Goal: Check status: Check status

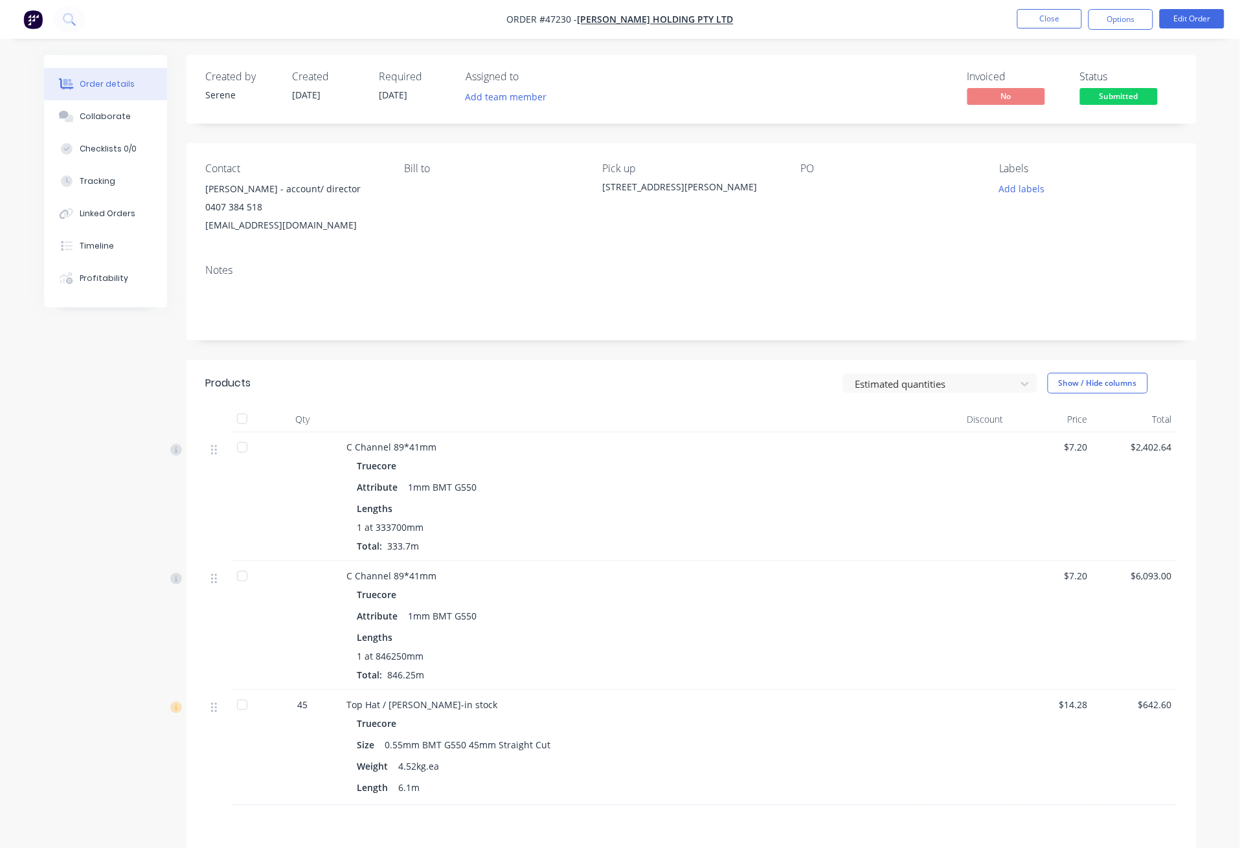
click at [240, 449] on div at bounding box center [242, 448] width 26 height 26
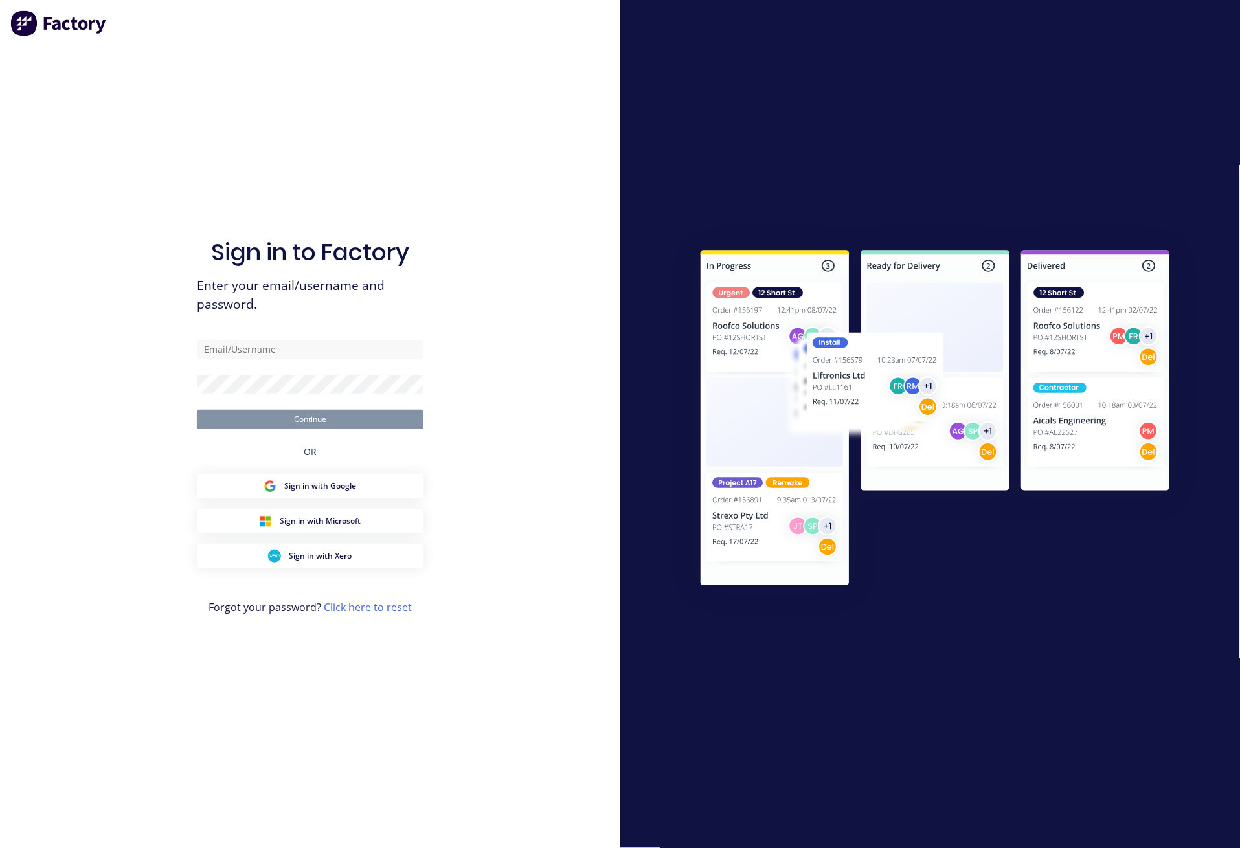
click at [233, 707] on div "Sign in to Factory Enter your email/username and password. Continue OR Sign in …" at bounding box center [310, 437] width 227 height 802
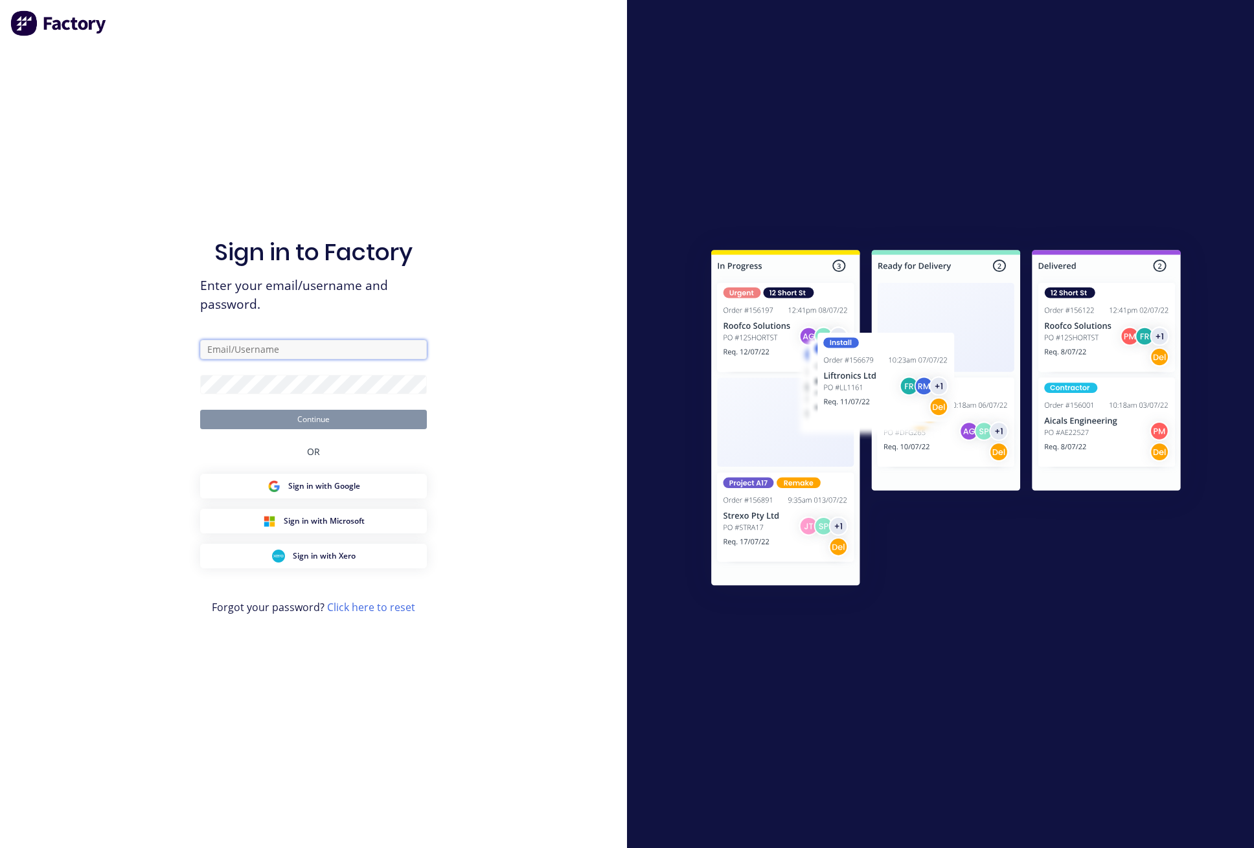
click at [304, 352] on input "text" at bounding box center [313, 349] width 227 height 19
type input "[PERSON_NAME][EMAIL_ADDRESS][DOMAIN_NAME]"
click at [302, 412] on button "Continue" at bounding box center [313, 419] width 227 height 19
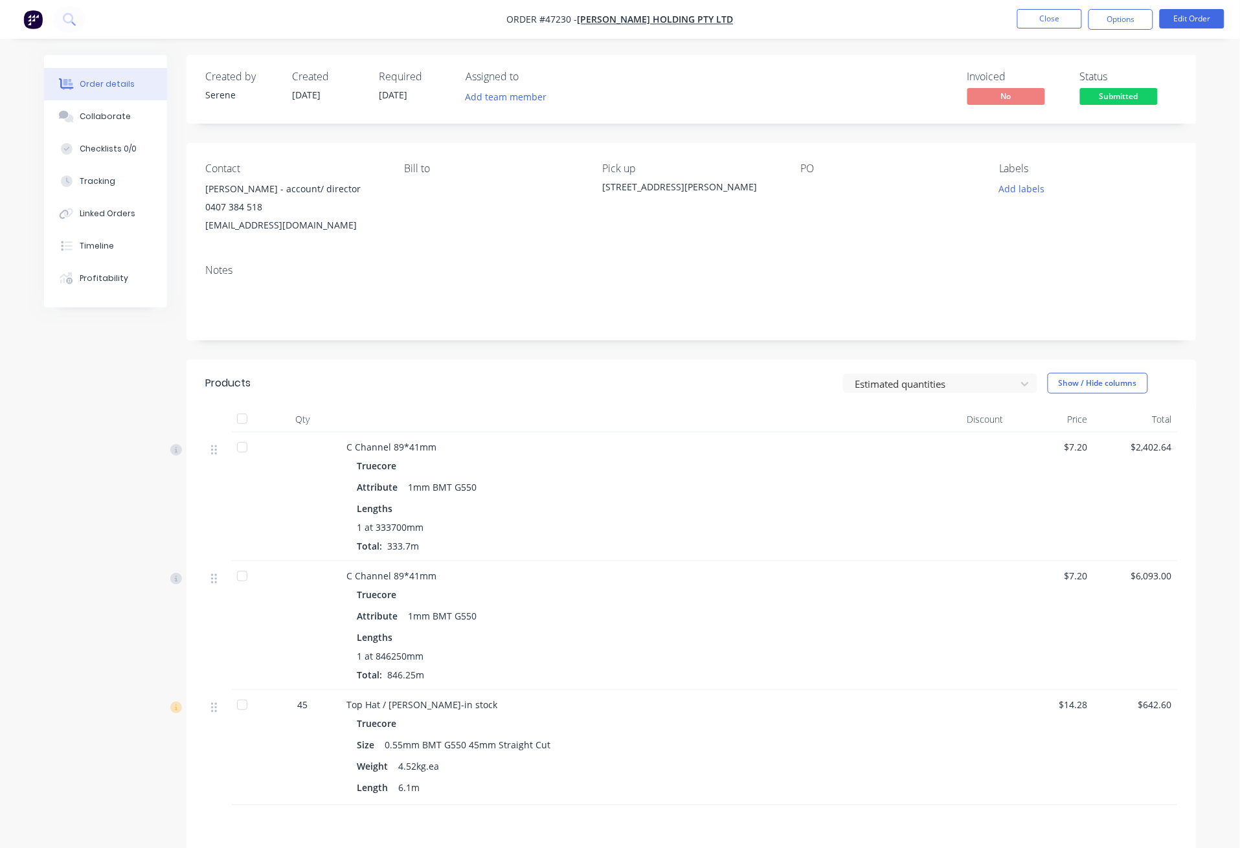
drag, startPoint x: 245, startPoint y: 449, endPoint x: 271, endPoint y: 677, distance: 229.4
click at [245, 449] on div at bounding box center [242, 448] width 26 height 26
click at [236, 703] on div at bounding box center [242, 705] width 26 height 26
click at [1042, 20] on button "Close" at bounding box center [1050, 18] width 65 height 19
